Goal: Task Accomplishment & Management: Use online tool/utility

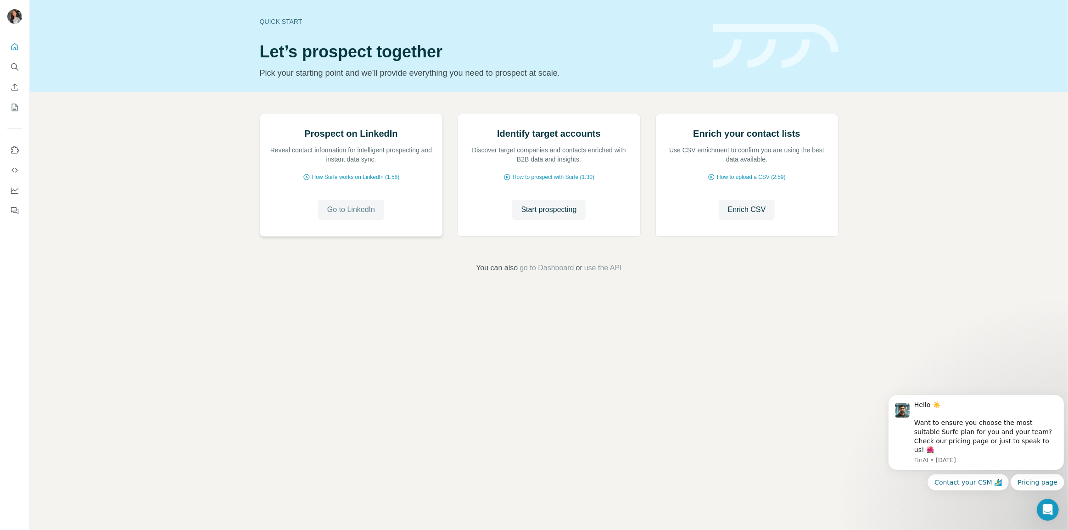
click at [335, 215] on span "Go to LinkedIn" at bounding box center [351, 209] width 48 height 11
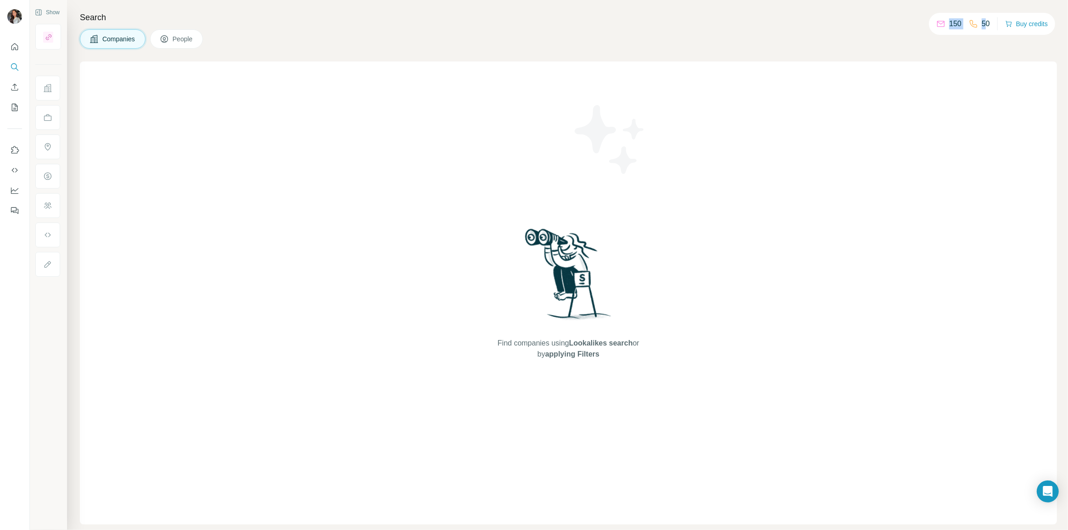
drag, startPoint x: 934, startPoint y: 28, endPoint x: 987, endPoint y: 22, distance: 53.7
click at [986, 22] on div "150 50" at bounding box center [964, 23] width 54 height 13
click at [949, 72] on div "Find companies using Lookalikes search or by applying Filters" at bounding box center [568, 293] width 977 height 463
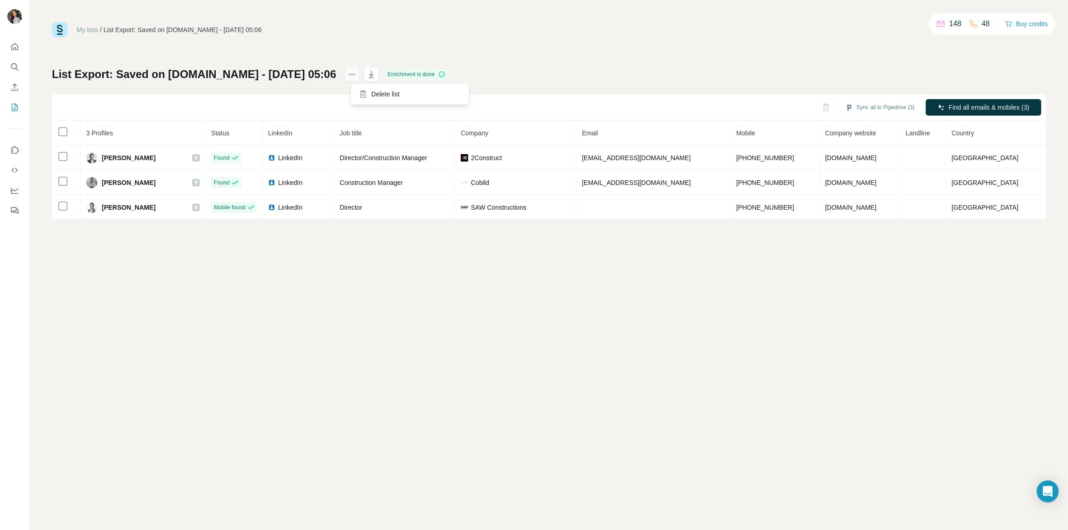
click at [356, 77] on icon "actions" at bounding box center [352, 74] width 9 height 9
click at [385, 322] on div "My lists / List Export: Saved on [DOMAIN_NAME] - [DATE] 05:06 148 48 Buy credit…" at bounding box center [549, 265] width 1039 height 530
drag, startPoint x: 716, startPoint y: 52, endPoint x: 565, endPoint y: 93, distance: 157.0
click at [565, 93] on div "My lists / List Export: Saved on LinkedIn.com - 25/08/2025 05:06 148 48 Buy cre…" at bounding box center [549, 121] width 994 height 198
click at [676, 320] on div "My lists / List Export: Saved on LinkedIn.com - 25/08/2025 05:06 148 48 Buy cre…" at bounding box center [549, 265] width 1039 height 530
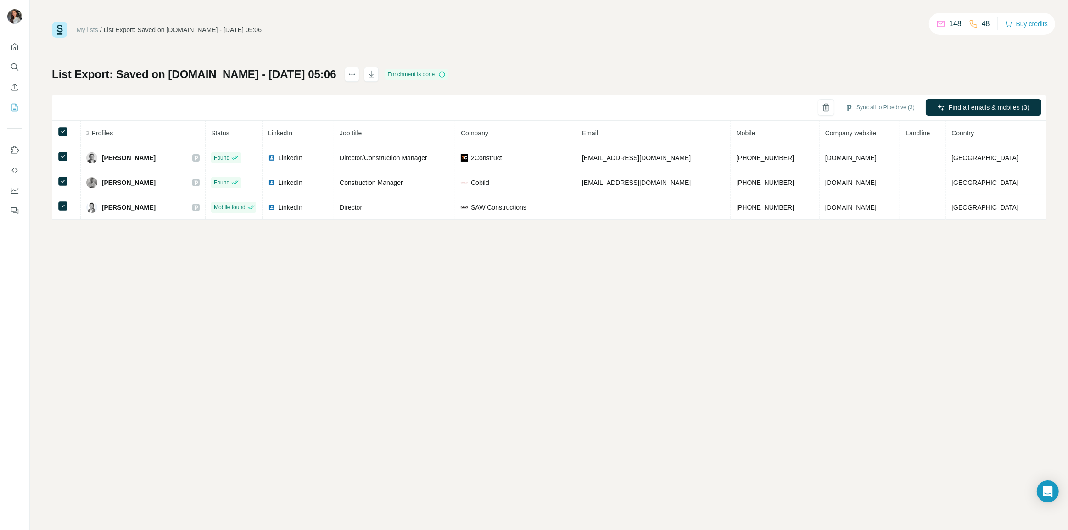
click at [48, 152] on div "My lists / List Export: Saved on LinkedIn.com - 25/08/2025 05:06 148 48 Buy cre…" at bounding box center [549, 265] width 1039 height 530
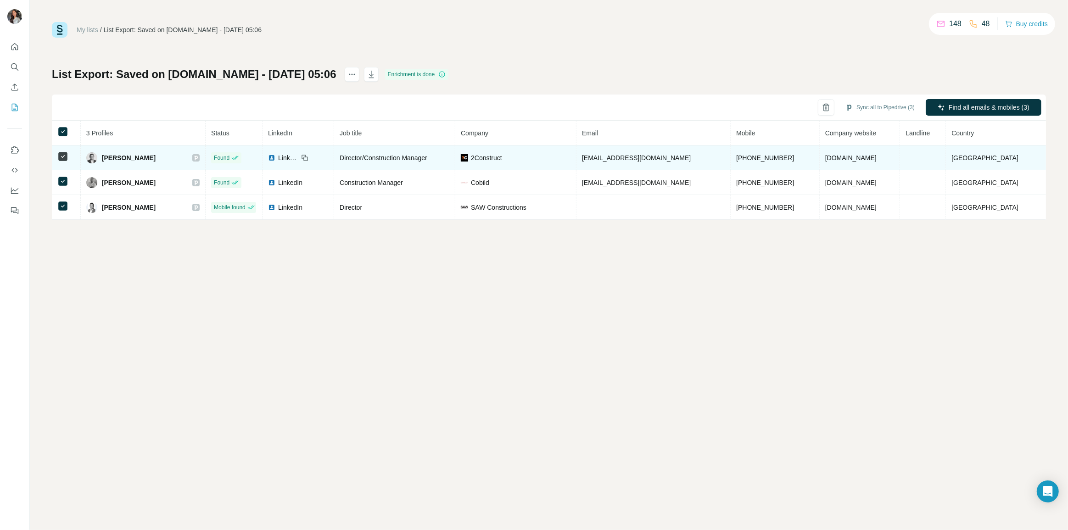
click at [71, 165] on td at bounding box center [66, 158] width 29 height 25
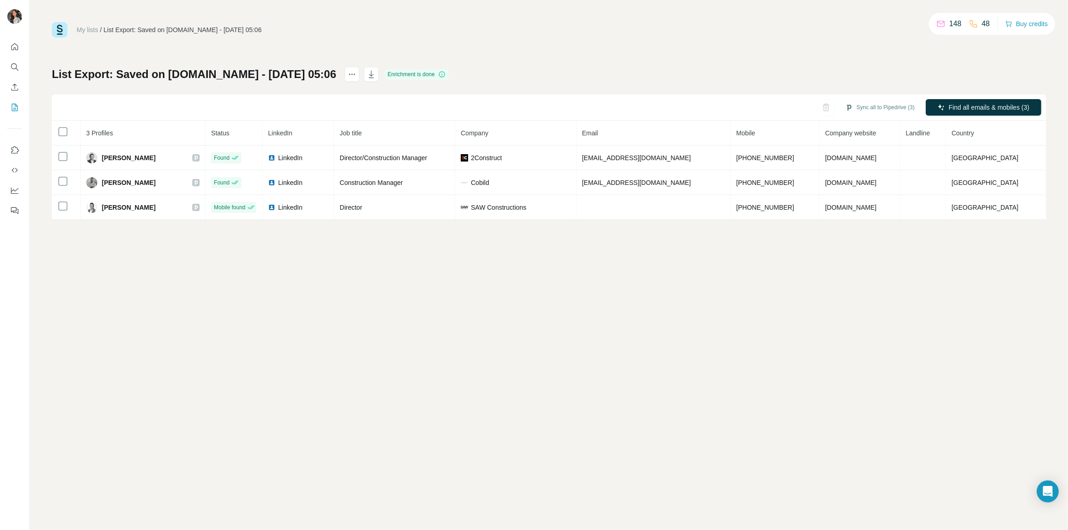
click at [83, 30] on link "My lists" at bounding box center [88, 29] width 22 height 7
click at [11, 111] on icon "My lists" at bounding box center [14, 107] width 9 height 9
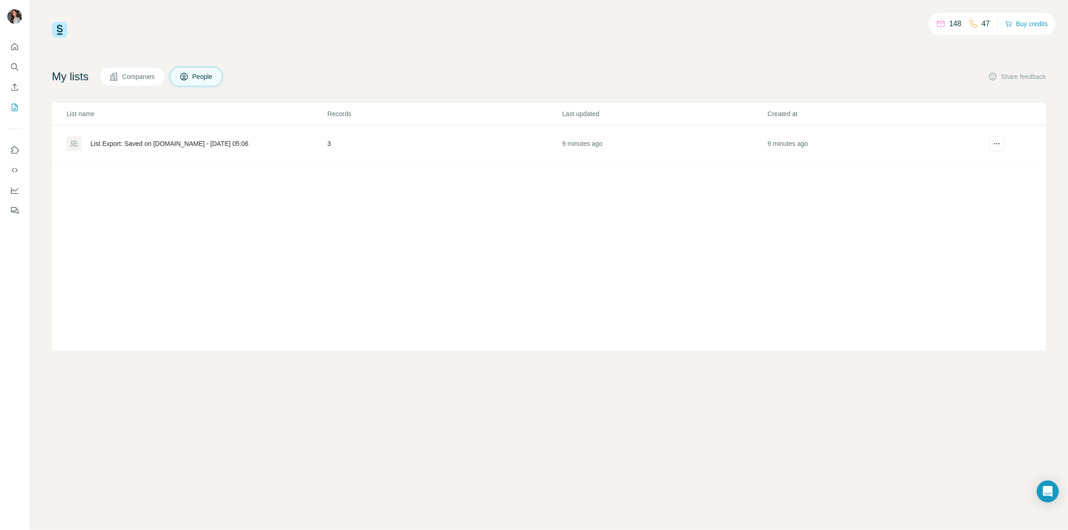
click at [222, 141] on div "List Export: Saved on LinkedIn.com - 25/08/2025 05:06" at bounding box center [169, 143] width 158 height 9
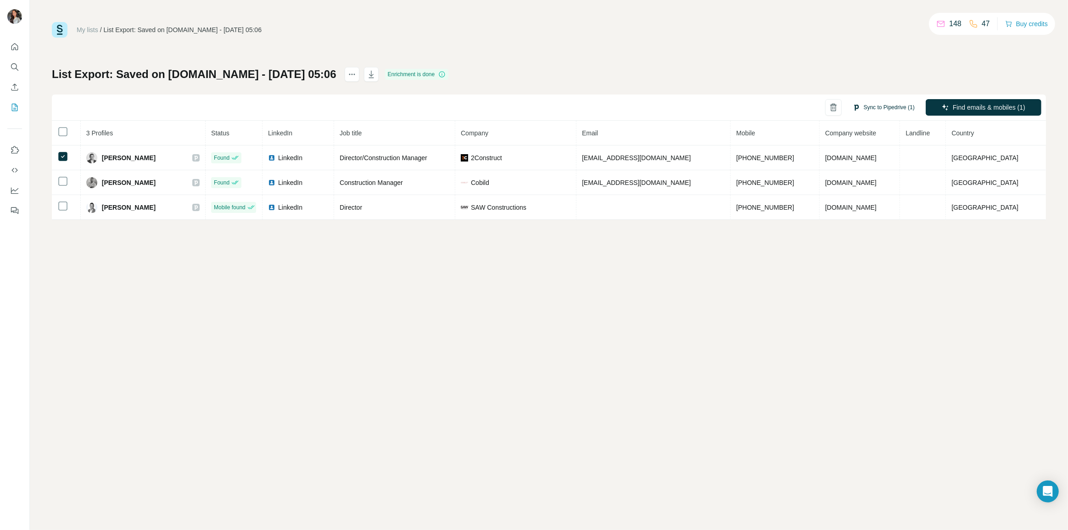
click at [886, 109] on button "Sync to Pipedrive (1)" at bounding box center [884, 108] width 75 height 14
drag, startPoint x: 820, startPoint y: 298, endPoint x: 813, endPoint y: 299, distance: 6.9
click at [819, 299] on div "My lists / List Export: Saved on LinkedIn.com - 25/08/2025 05:06 148 47 Buy cre…" at bounding box center [549, 265] width 1039 height 530
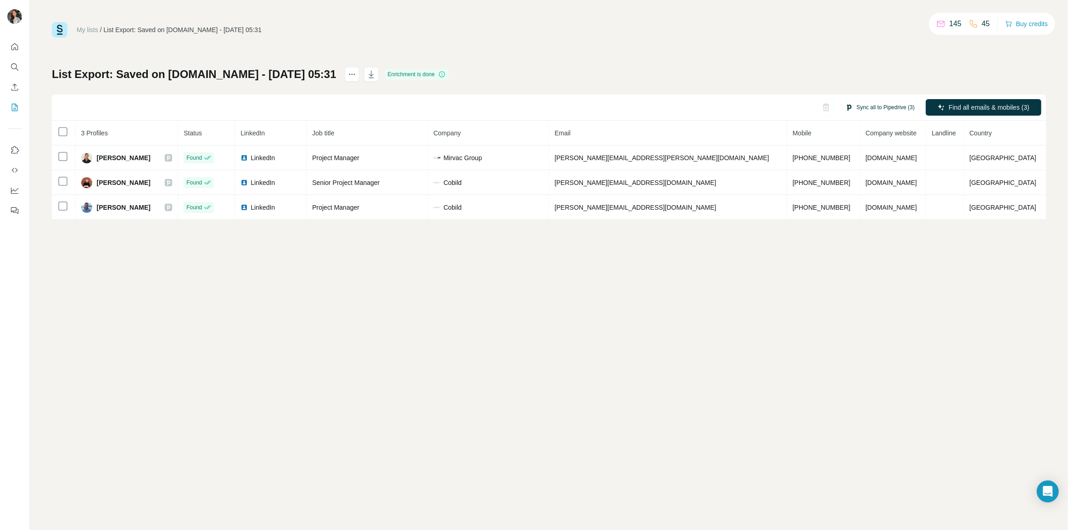
click at [872, 107] on button "Sync all to Pipedrive (3)" at bounding box center [880, 108] width 82 height 14
click at [879, 173] on button "Sync all to Pipedrive" at bounding box center [867, 177] width 102 height 18
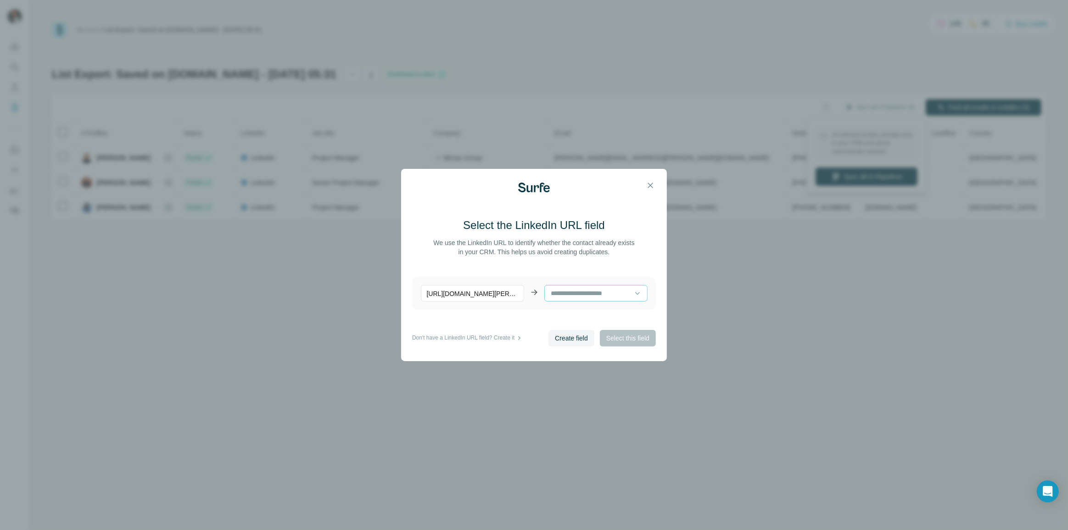
click at [612, 292] on input at bounding box center [592, 293] width 84 height 10
click at [591, 268] on main "Select the LinkedIn URL field We use the LinkedIn URL to identify whether the c…" at bounding box center [534, 274] width 244 height 112
click at [651, 184] on icon "button" at bounding box center [650, 185] width 9 height 9
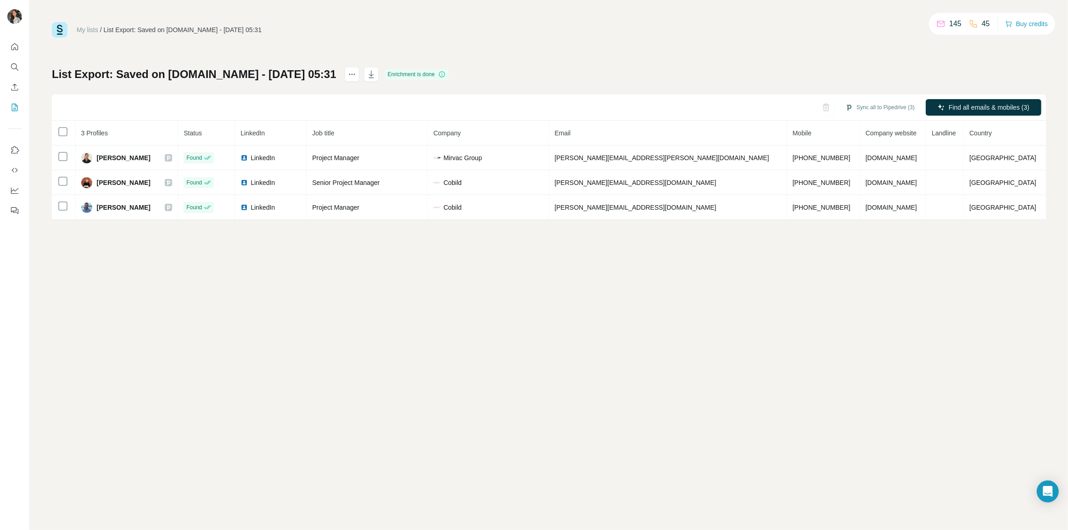
click at [812, 326] on div "My lists / List Export: Saved on LinkedIn.com - 25/08/2025 05:31 145 45 Buy cre…" at bounding box center [549, 265] width 1039 height 530
click at [884, 107] on button "Sync all to Pipedrive (3)" at bounding box center [880, 108] width 82 height 14
click at [863, 174] on button "Sync all to Pipedrive" at bounding box center [867, 177] width 102 height 18
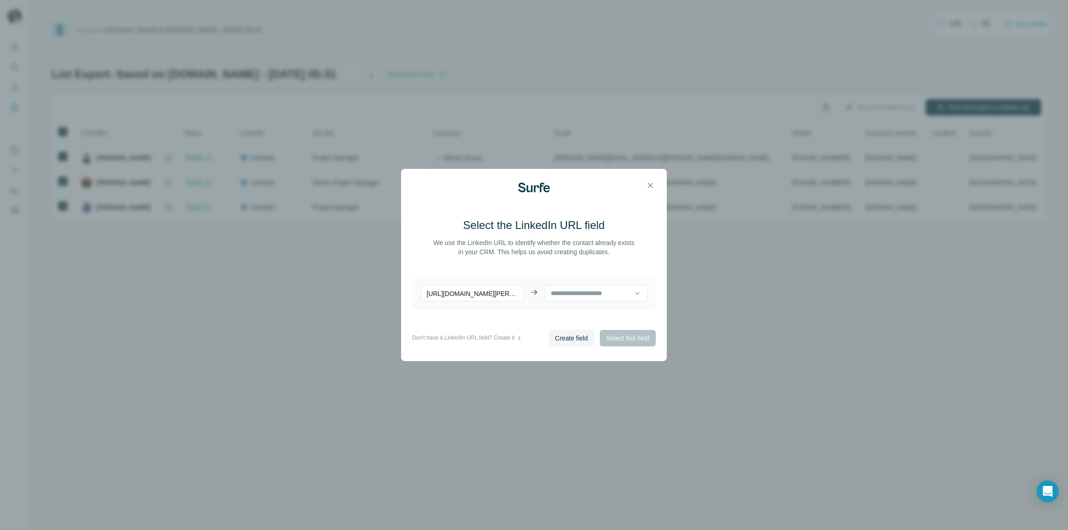
click at [623, 341] on div "Create field Select this field" at bounding box center [602, 338] width 107 height 17
click at [653, 185] on icon "button" at bounding box center [650, 185] width 9 height 9
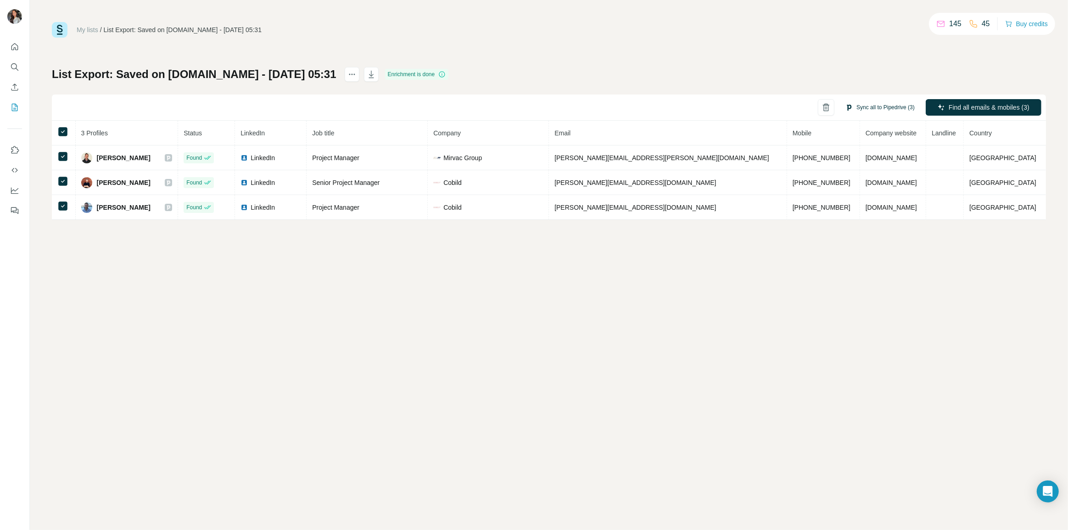
click at [875, 103] on button "Sync all to Pipedrive (3)" at bounding box center [880, 108] width 82 height 14
click at [866, 174] on button "Sync all to Pipedrive" at bounding box center [867, 177] width 102 height 18
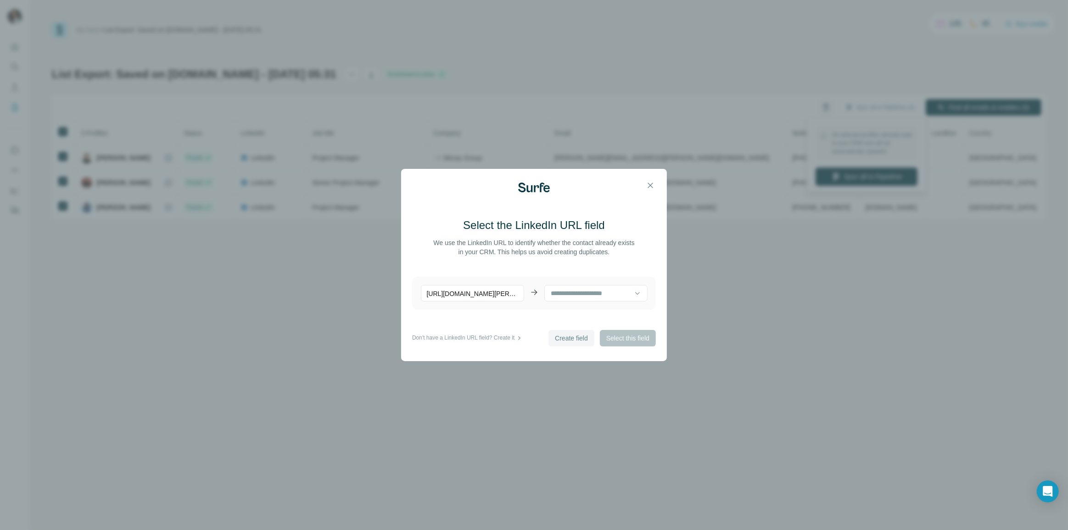
click at [580, 339] on span "Create field" at bounding box center [571, 338] width 33 height 9
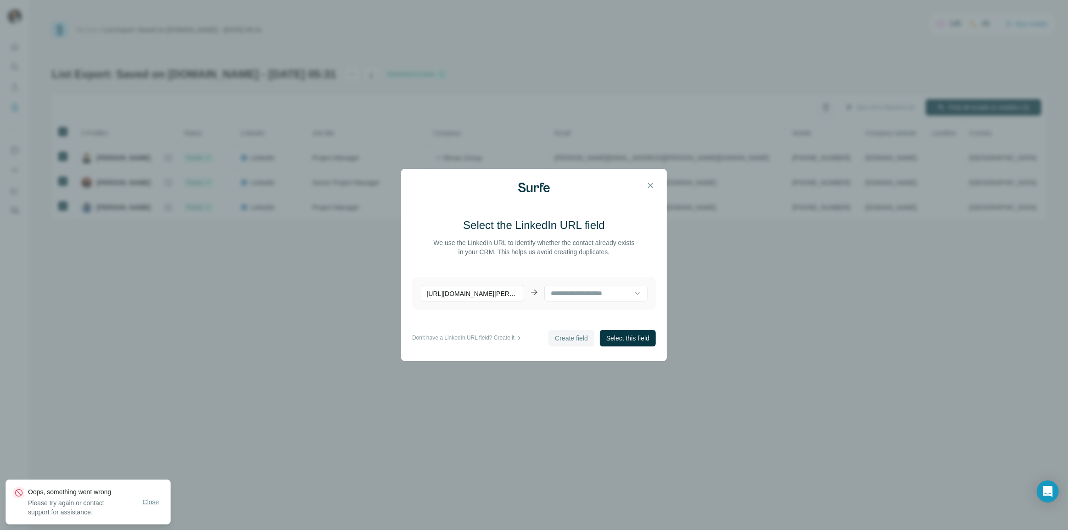
click at [146, 503] on span "Close" at bounding box center [151, 502] width 17 height 9
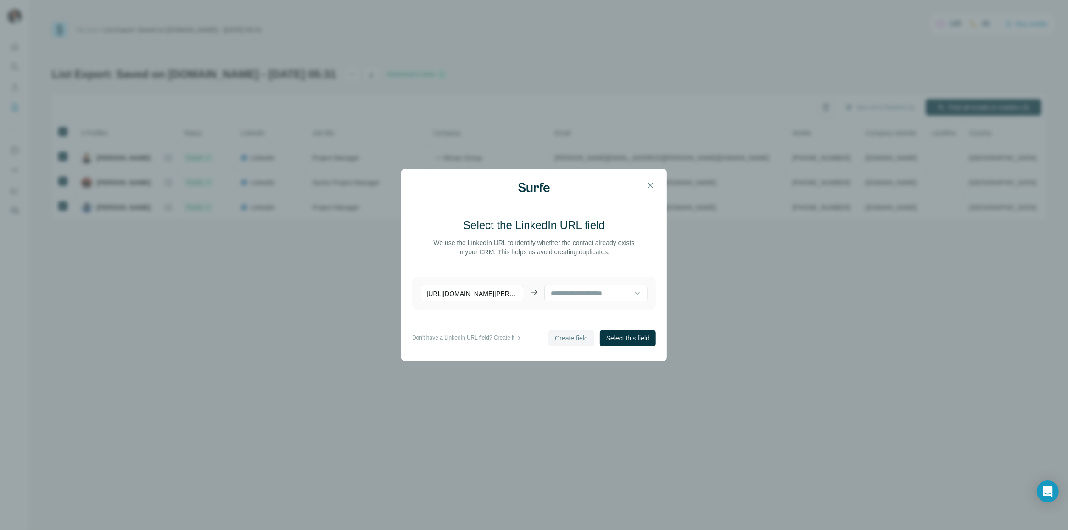
click at [627, 328] on main "Select the LinkedIn URL field We use the LinkedIn URL to identify whether the c…" at bounding box center [534, 274] width 244 height 112
click at [634, 287] on div at bounding box center [637, 293] width 9 height 17
click at [633, 298] on div at bounding box center [637, 293] width 9 height 17
click at [197, 249] on div "Select the LinkedIn URL field We use the LinkedIn URL to identify whether the c…" at bounding box center [534, 265] width 1068 height 530
click at [651, 173] on div "Select the LinkedIn URL field We use the LinkedIn URL to identify whether the c…" at bounding box center [534, 265] width 266 height 192
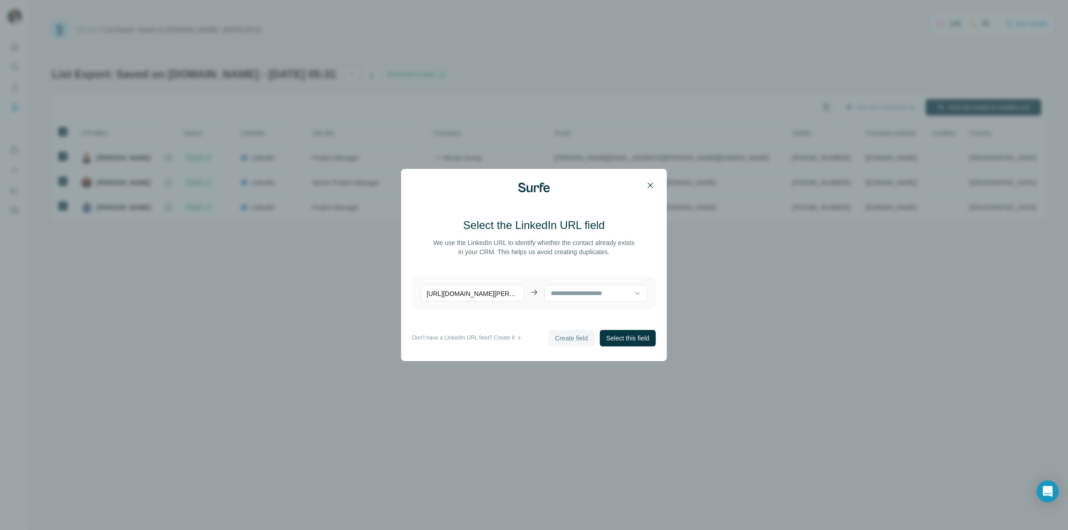
click at [652, 187] on icon "button" at bounding box center [650, 185] width 9 height 9
